Goal: Task Accomplishment & Management: Manage account settings

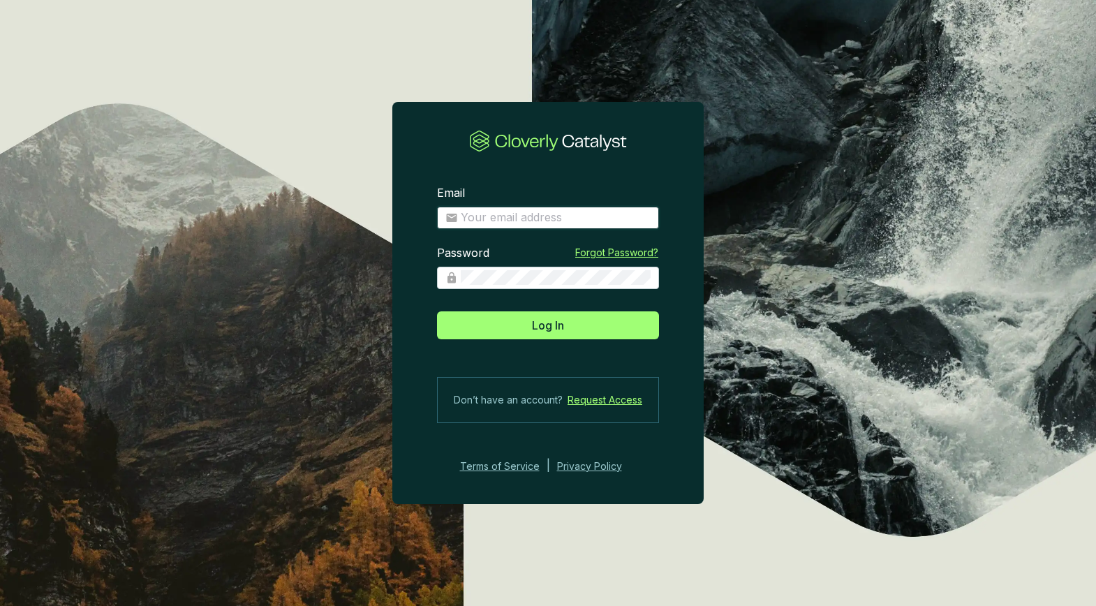
click at [533, 218] on input "Email" at bounding box center [556, 217] width 190 height 15
type input "jpallant@greatbearcarbon.ca"
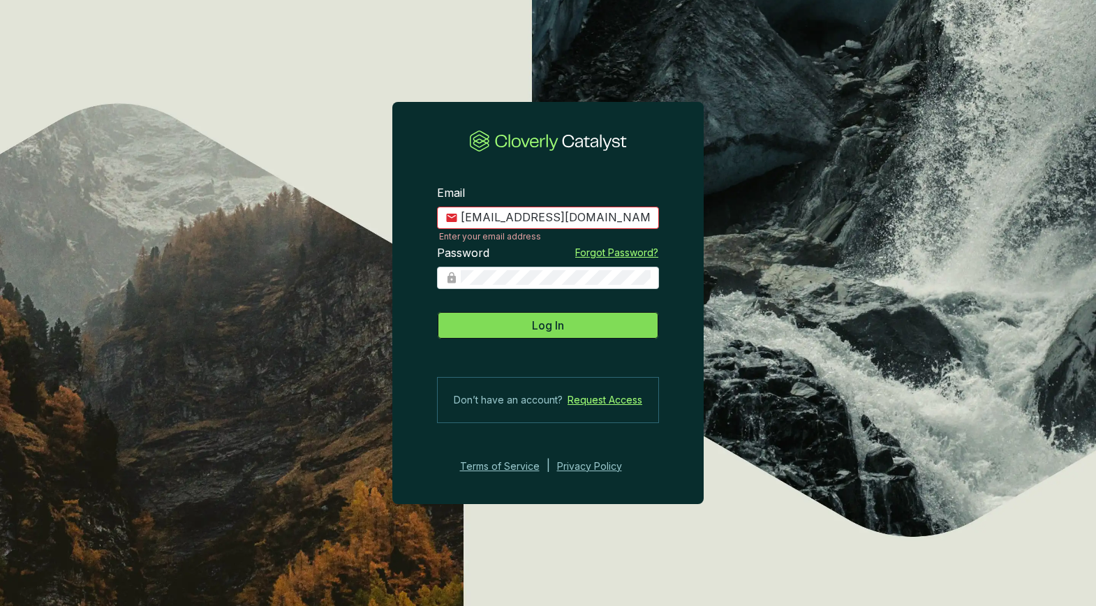
click at [540, 328] on span "Log In" at bounding box center [548, 325] width 32 height 17
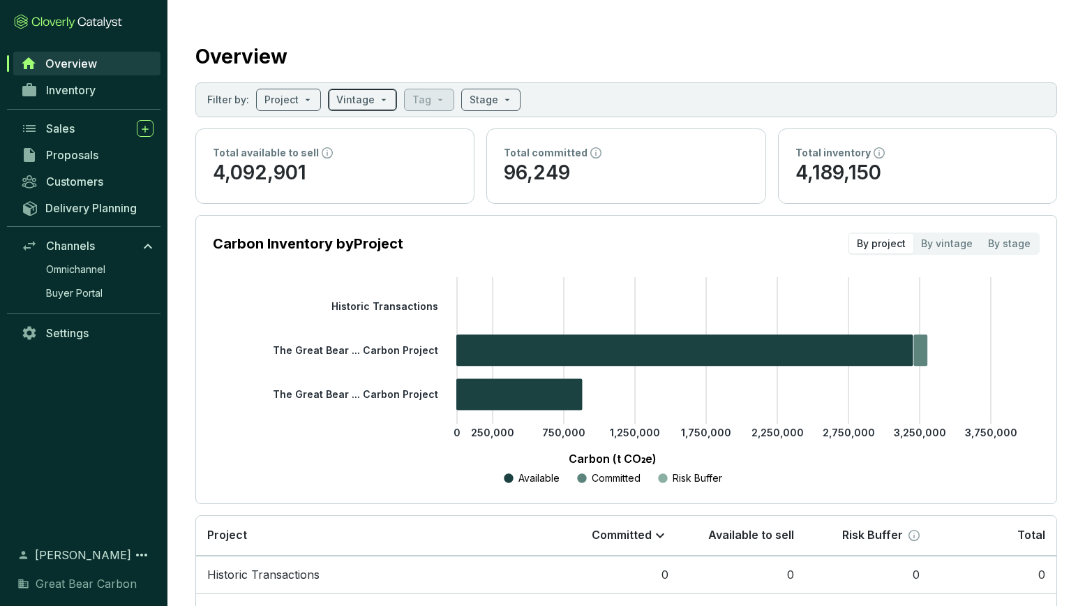
click at [357, 103] on input "search" at bounding box center [355, 99] width 38 height 21
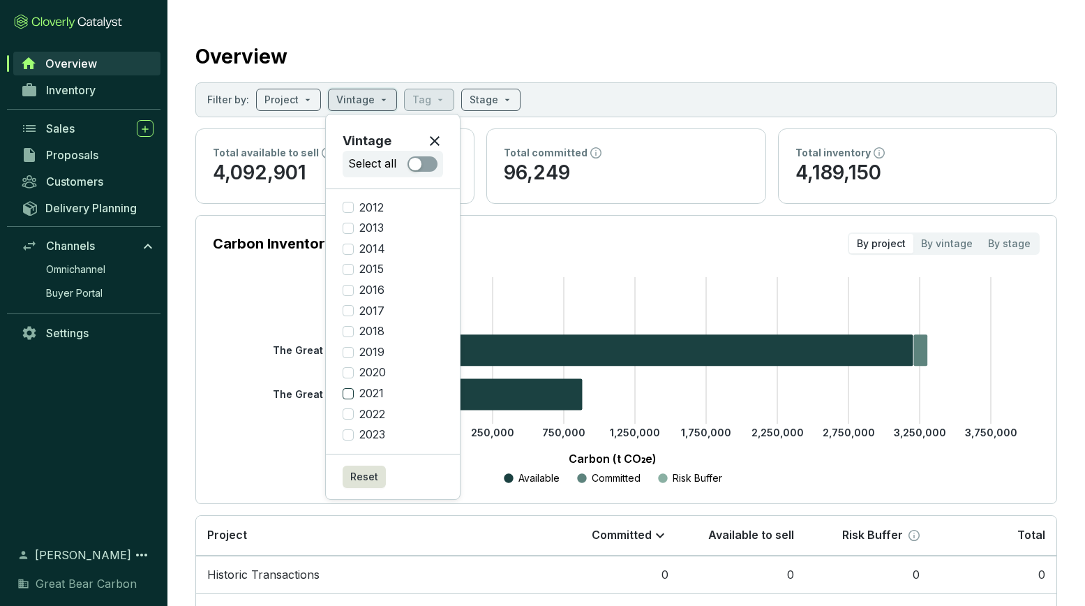
click at [348, 392] on input "2021" at bounding box center [348, 393] width 11 height 11
checkbox input "true"
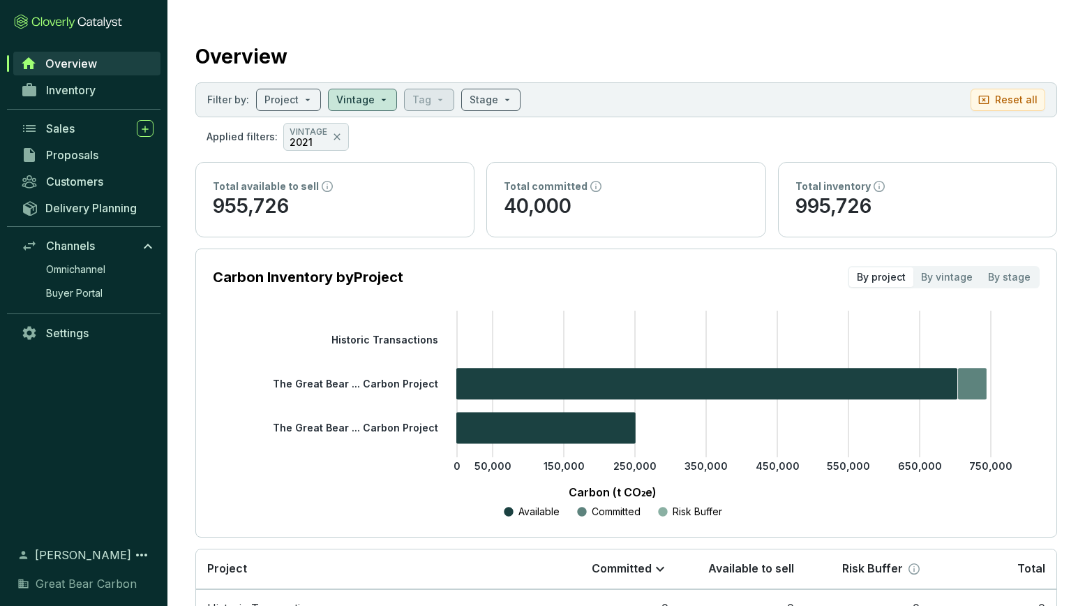
click at [225, 323] on icon "0 50,000 150,000 250,000 350,000 450,000 550,000 650,000 750,000 Historic Trans…" at bounding box center [612, 415] width 827 height 209
